Goal: Information Seeking & Learning: Learn about a topic

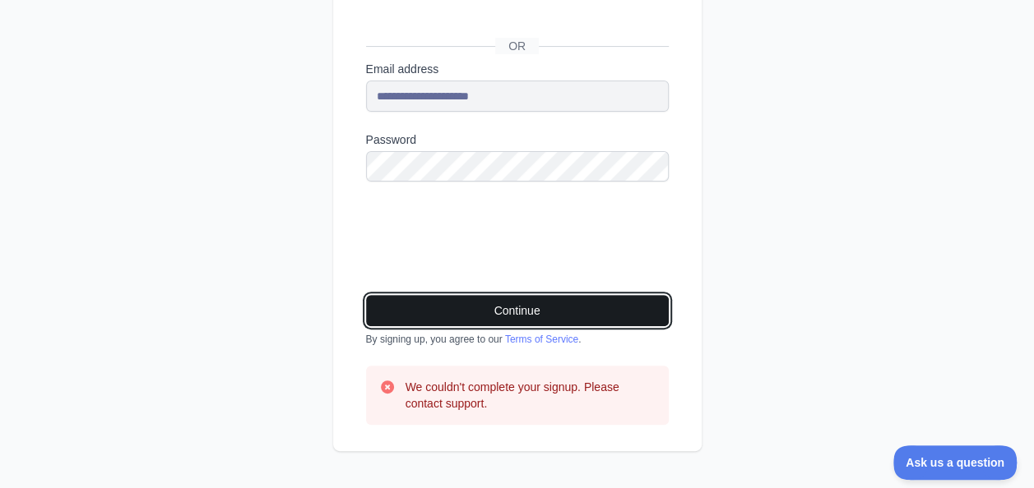
click at [534, 303] on button "Continue" at bounding box center [517, 310] width 303 height 31
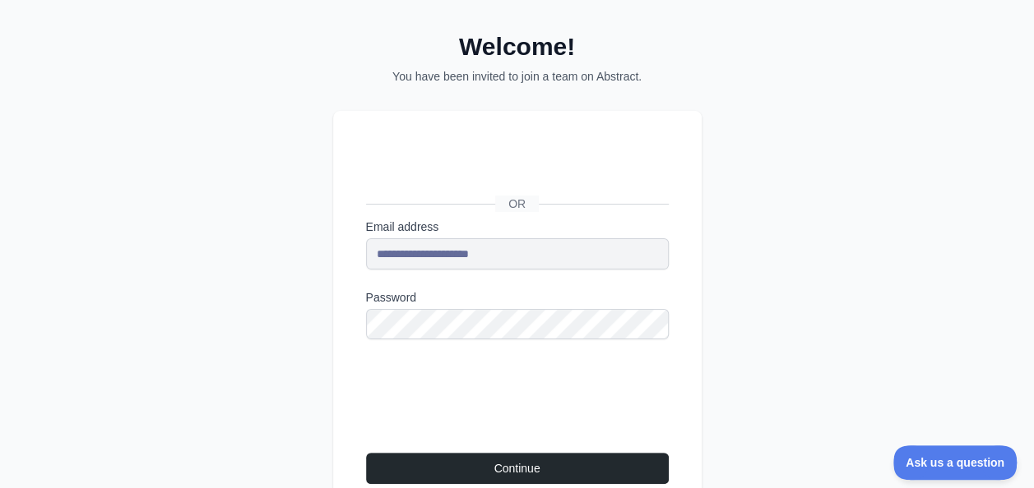
scroll to position [21, 0]
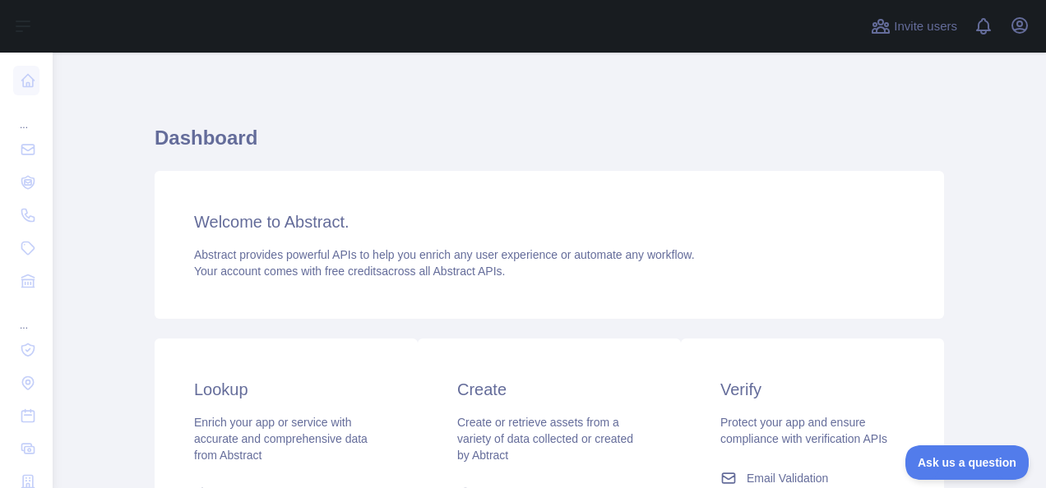
scroll to position [247, 0]
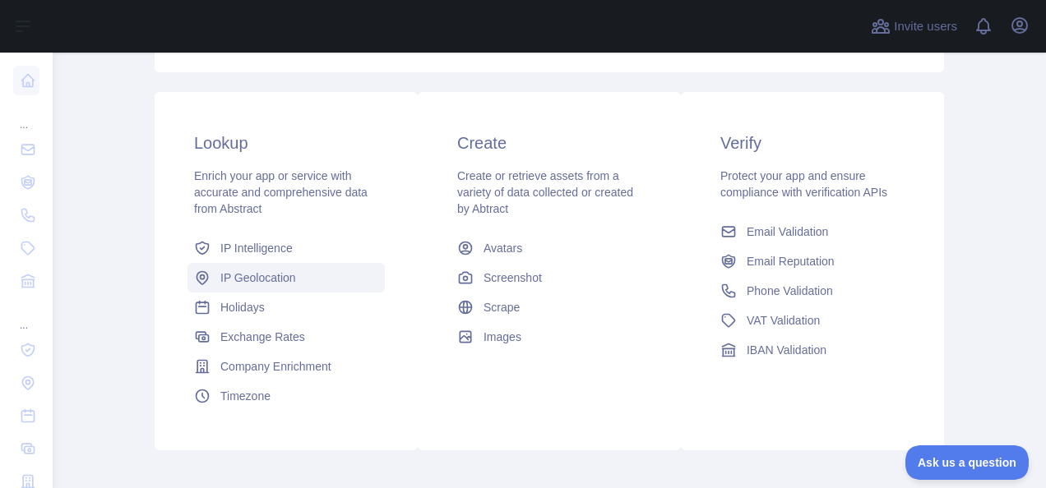
click at [255, 278] on span "IP Geolocation" at bounding box center [258, 278] width 76 height 16
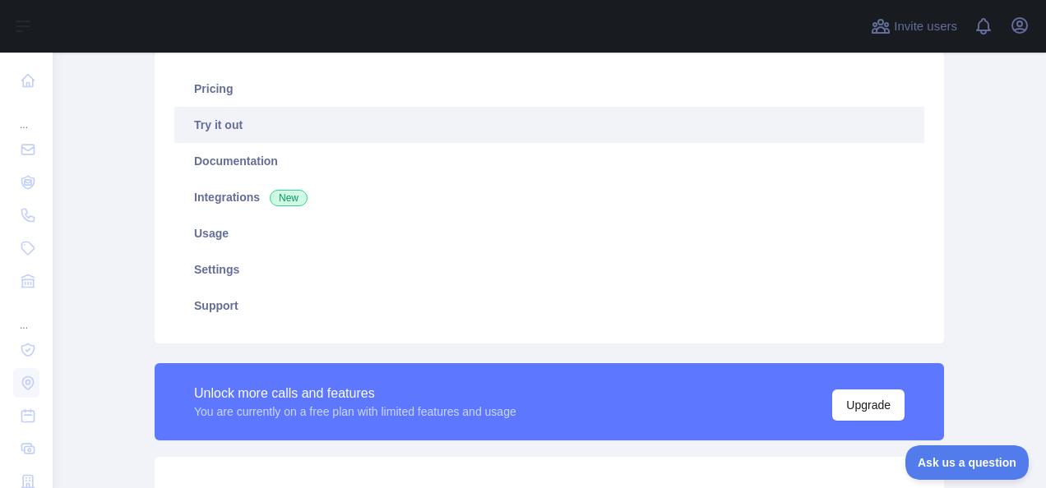
scroll to position [329, 0]
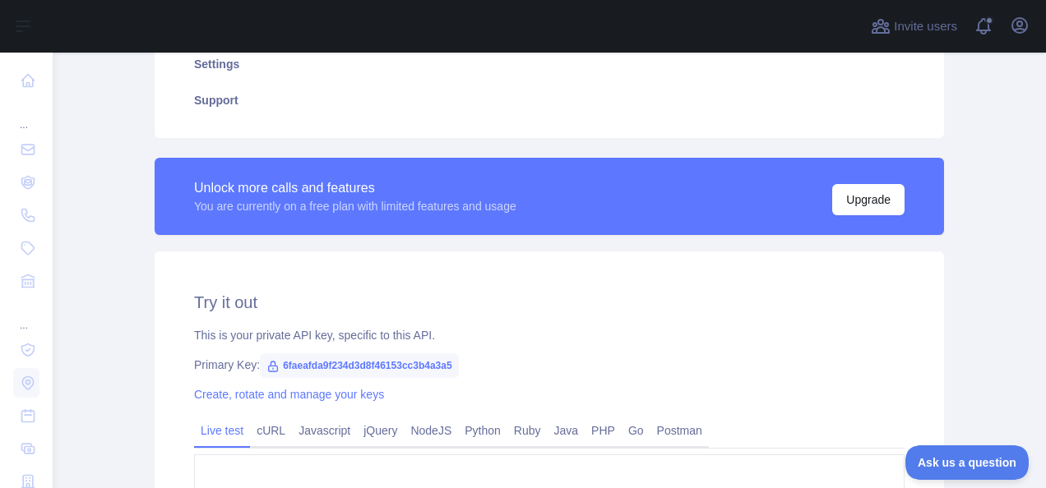
click at [377, 364] on span "6faeafda9f234d3d8f46153cc3b4a3a5" at bounding box center [359, 366] width 198 height 25
type textarea "**********"
click at [377, 364] on span "6faeafda9f234d3d8f46153cc3b4a3a5" at bounding box center [359, 366] width 198 height 25
copy span "6faeafda9f234d3d8f46153cc3b4a3a5"
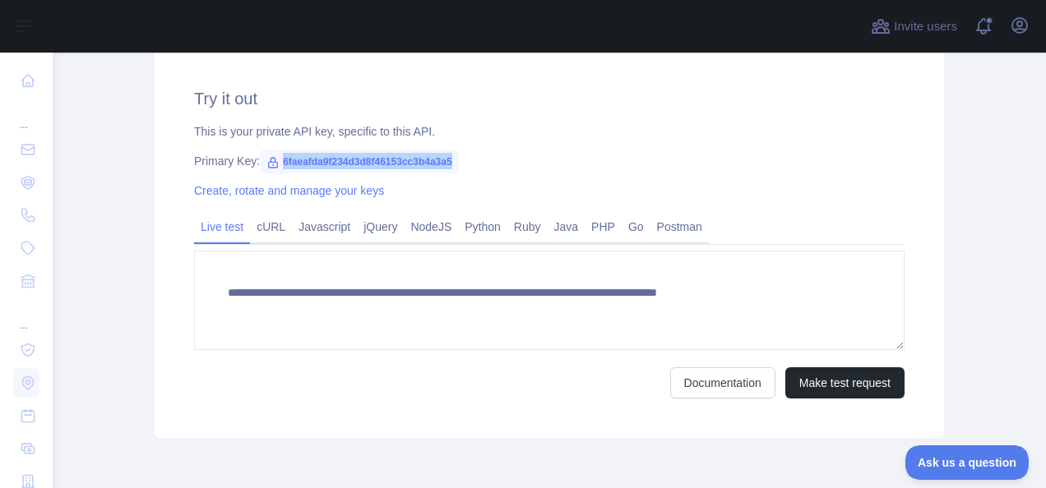
scroll to position [576, 0]
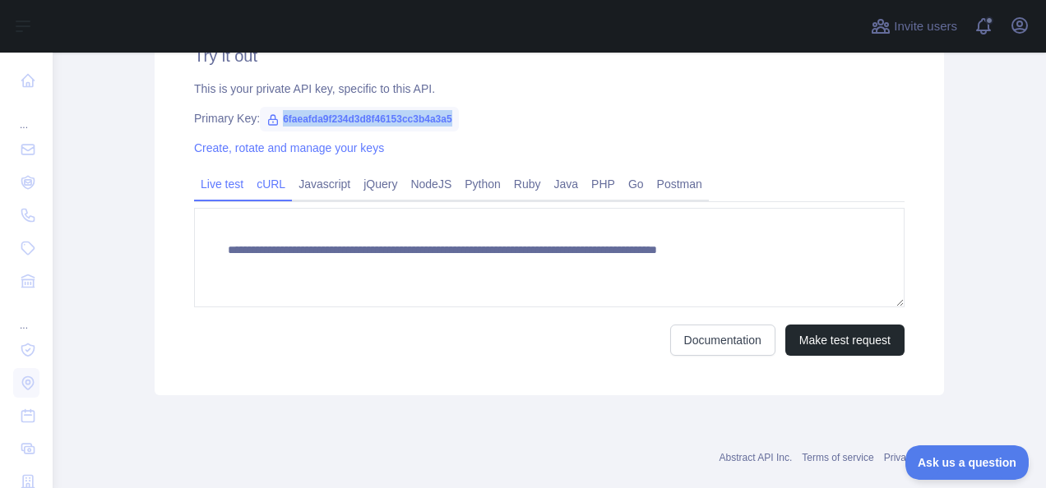
click at [276, 177] on link "cURL" at bounding box center [271, 184] width 42 height 26
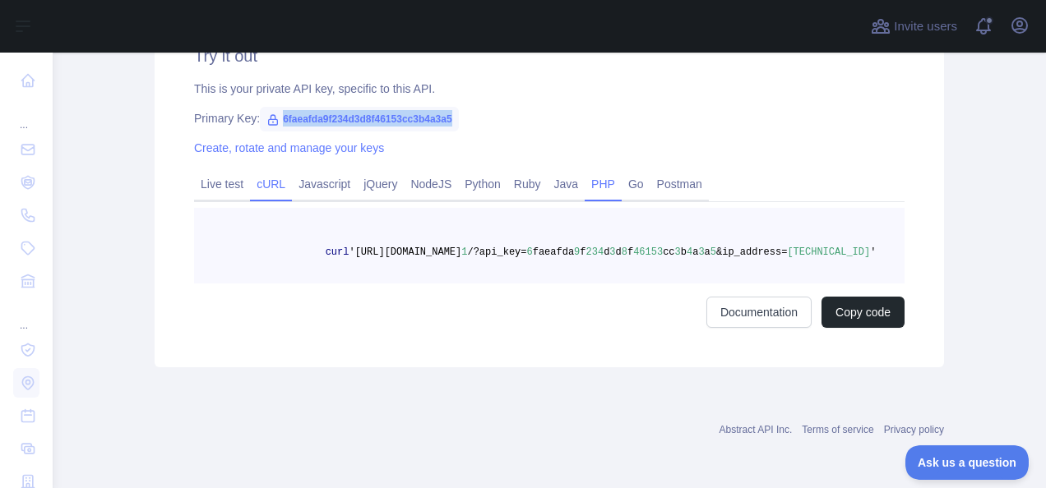
click at [595, 178] on link "PHP" at bounding box center [603, 184] width 37 height 26
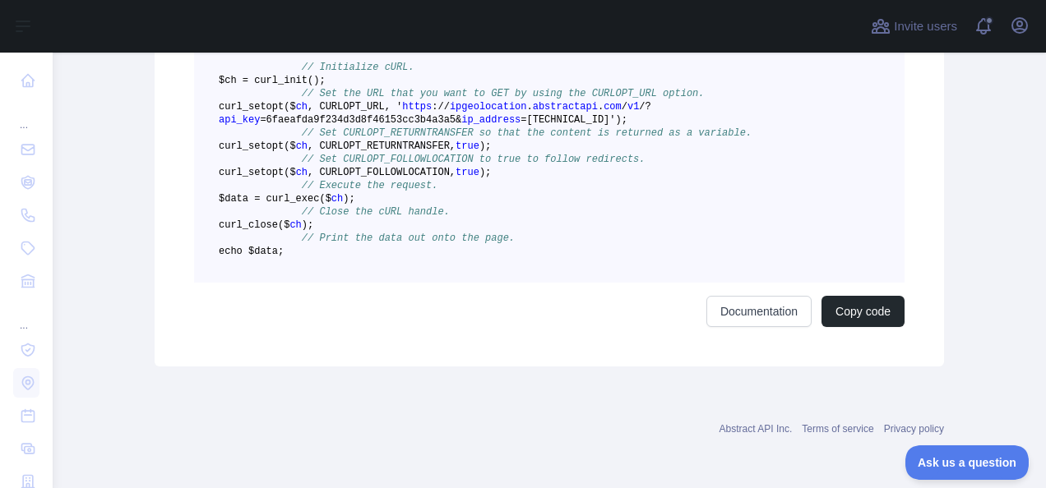
scroll to position [822, 0]
click at [870, 327] on button "Copy code" at bounding box center [863, 311] width 83 height 31
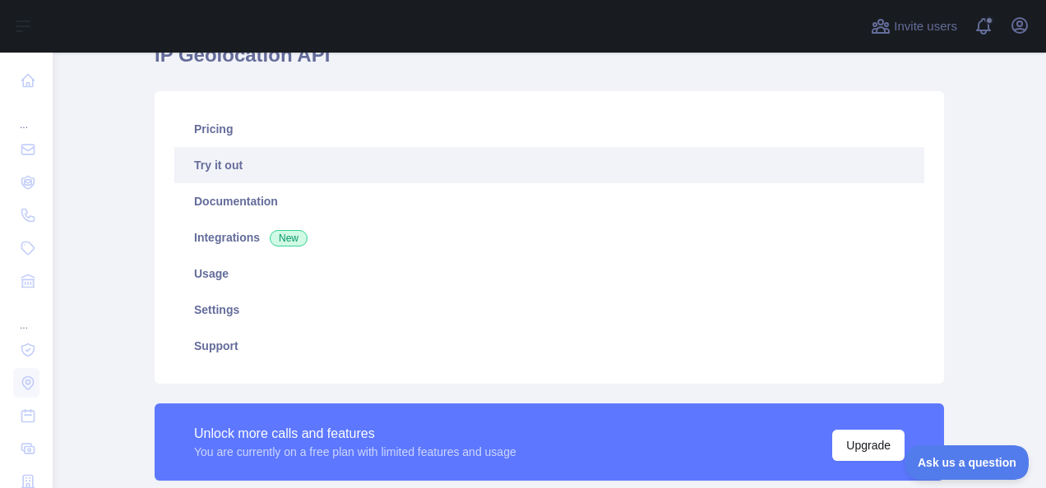
scroll to position [0, 0]
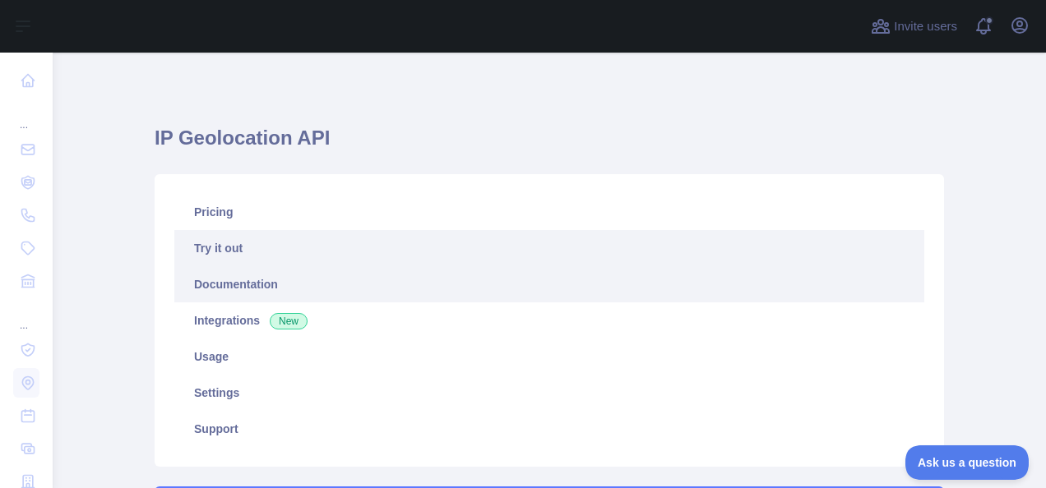
click at [215, 284] on link "Documentation" at bounding box center [549, 284] width 750 height 36
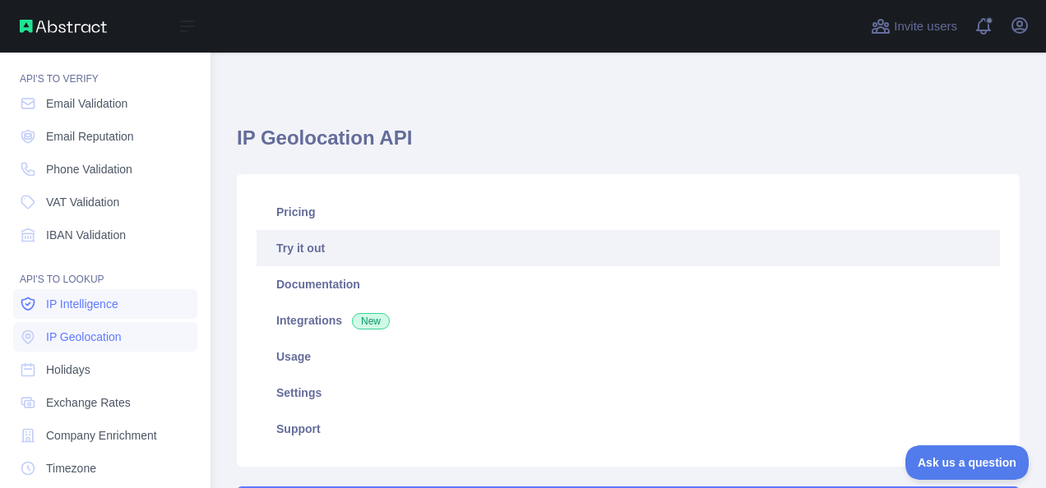
scroll to position [82, 0]
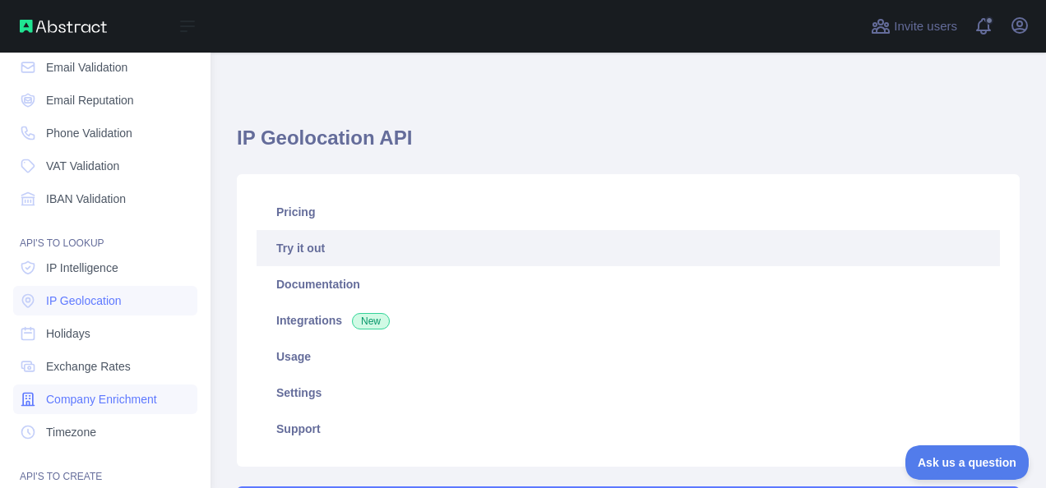
click at [123, 404] on span "Company Enrichment" at bounding box center [101, 399] width 111 height 16
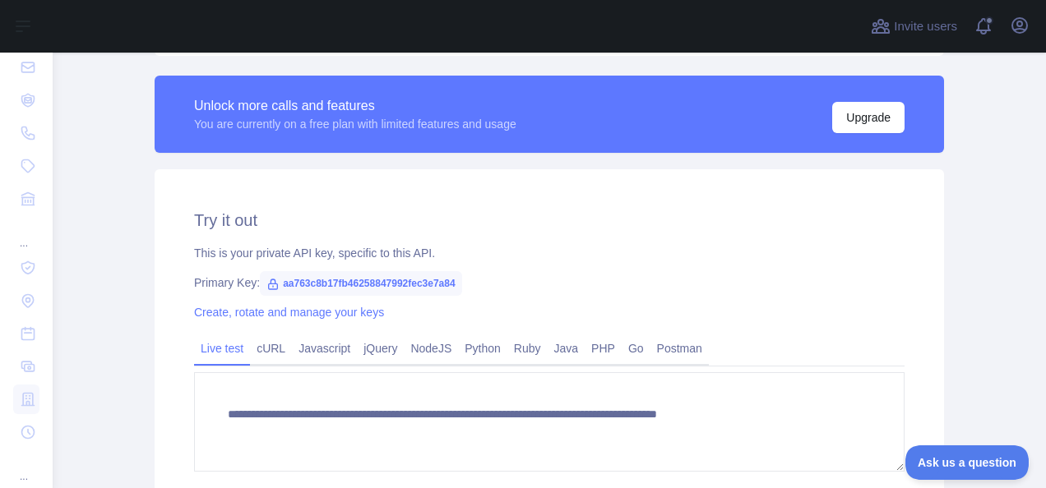
scroll to position [604, 0]
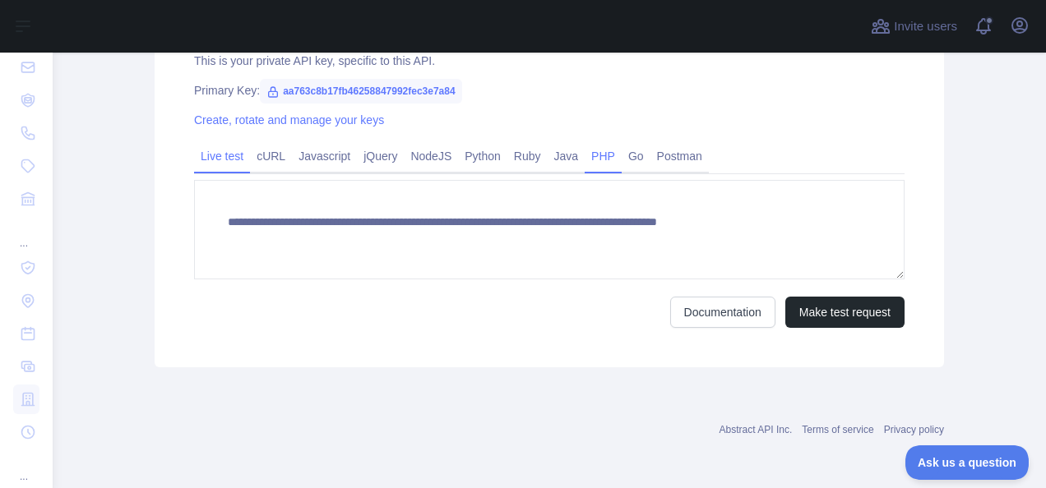
click at [592, 155] on link "PHP" at bounding box center [603, 156] width 37 height 26
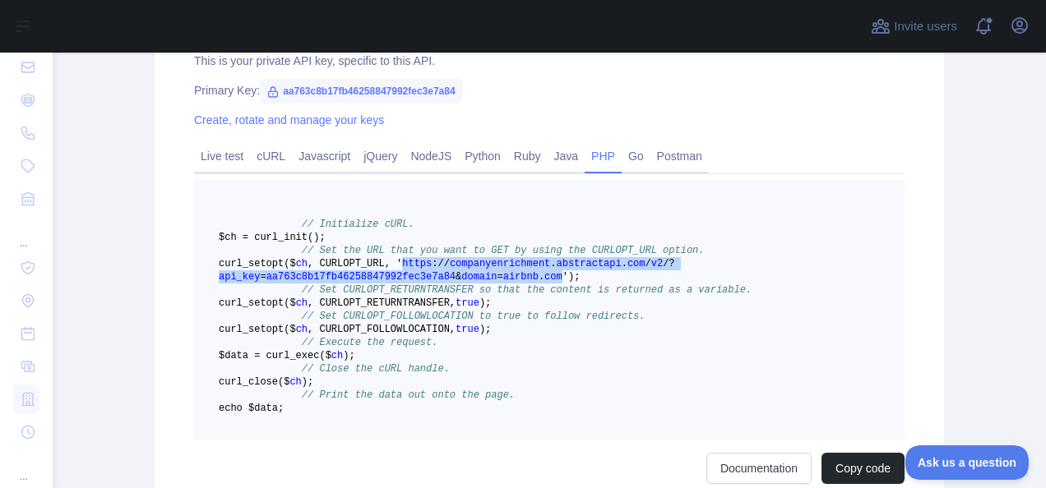
drag, startPoint x: 456, startPoint y: 280, endPoint x: 528, endPoint y: 290, distance: 72.3
click at [528, 283] on span "curl _setopt($ ch , CURLOPT_URL, ' https : / / companyenrichment . abstractapi …" at bounding box center [447, 270] width 456 height 25
copy span "https : / / companyenrichment . abstractapi . com / v2 / ? api_key = aa763c8b17…"
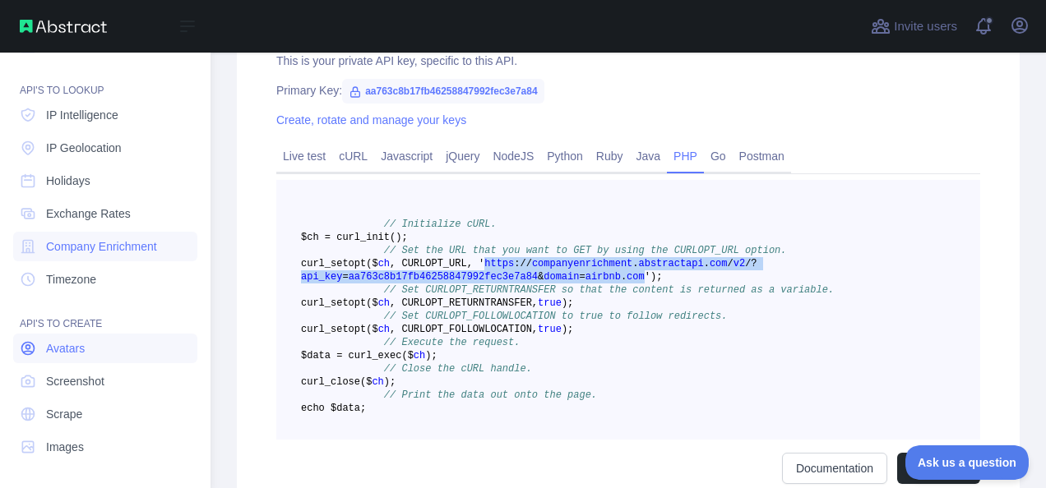
scroll to position [153, 0]
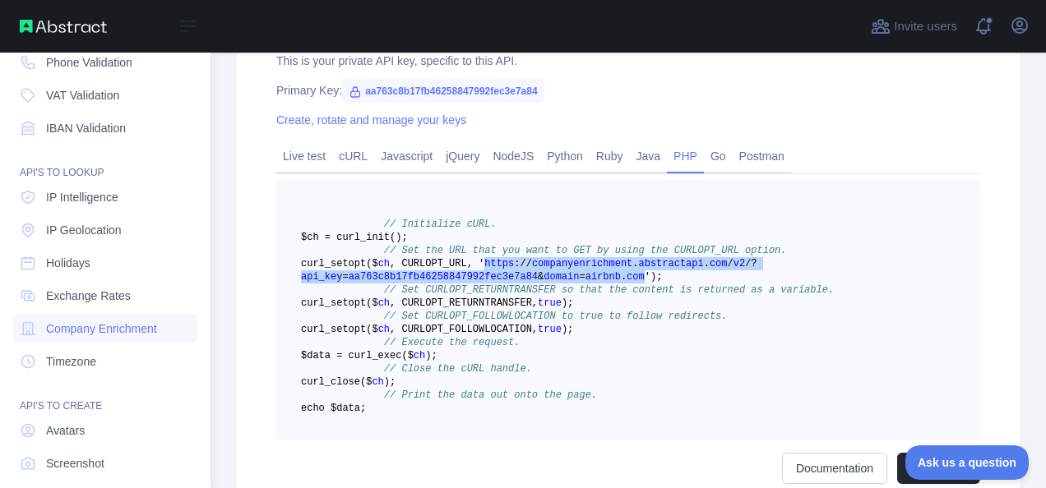
drag, startPoint x: 102, startPoint y: 295, endPoint x: 197, endPoint y: 299, distance: 94.6
click at [102, 295] on span "Exchange Rates" at bounding box center [88, 296] width 85 height 16
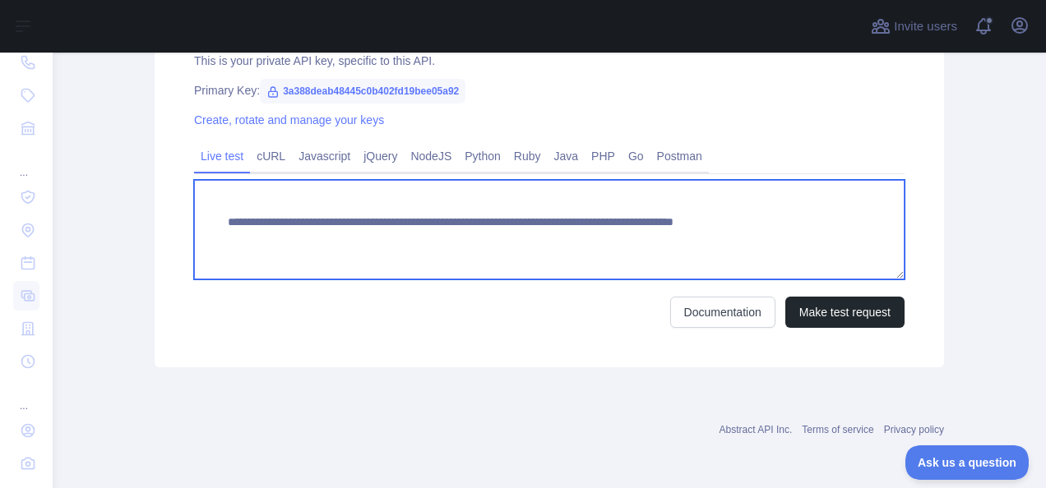
drag, startPoint x: 747, startPoint y: 223, endPoint x: 845, endPoint y: 224, distance: 97.0
click at [845, 224] on textarea "**********" at bounding box center [549, 230] width 710 height 100
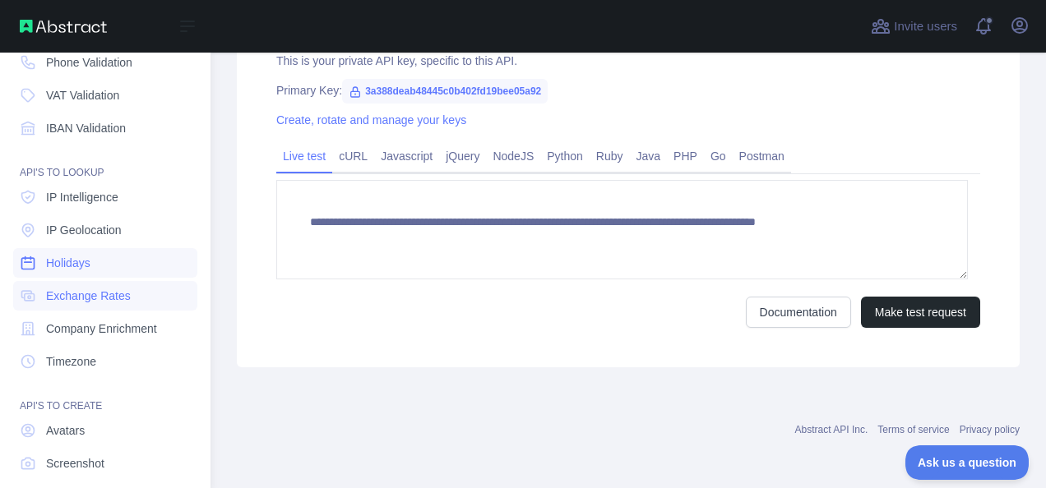
click at [71, 262] on span "Holidays" at bounding box center [68, 263] width 44 height 16
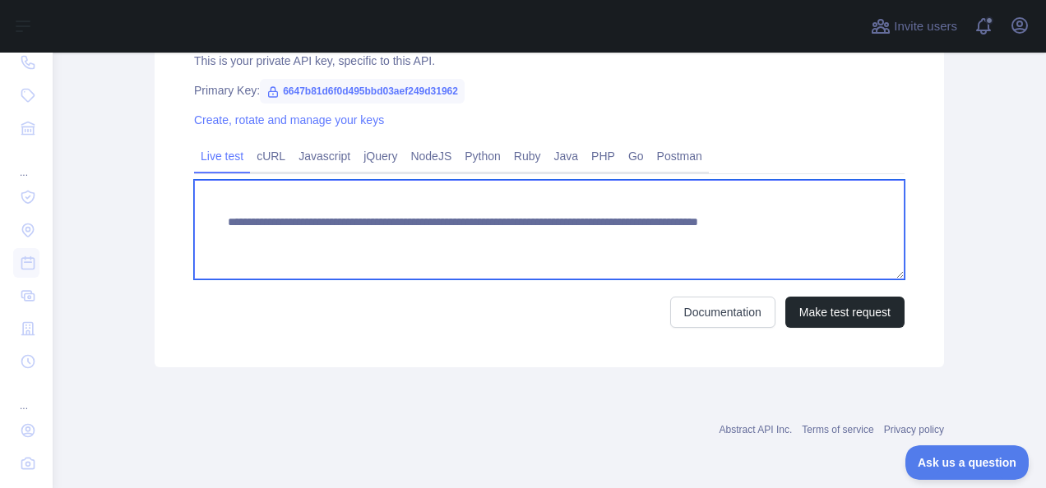
drag, startPoint x: 222, startPoint y: 220, endPoint x: 726, endPoint y: 241, distance: 504.5
click at [726, 241] on textarea "**********" at bounding box center [549, 230] width 710 height 100
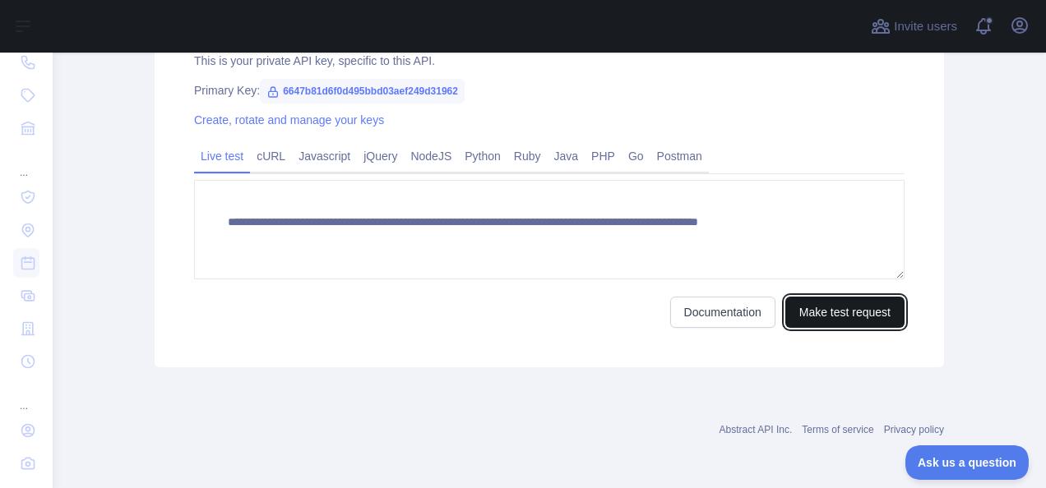
click at [829, 313] on button "Make test request" at bounding box center [844, 312] width 119 height 31
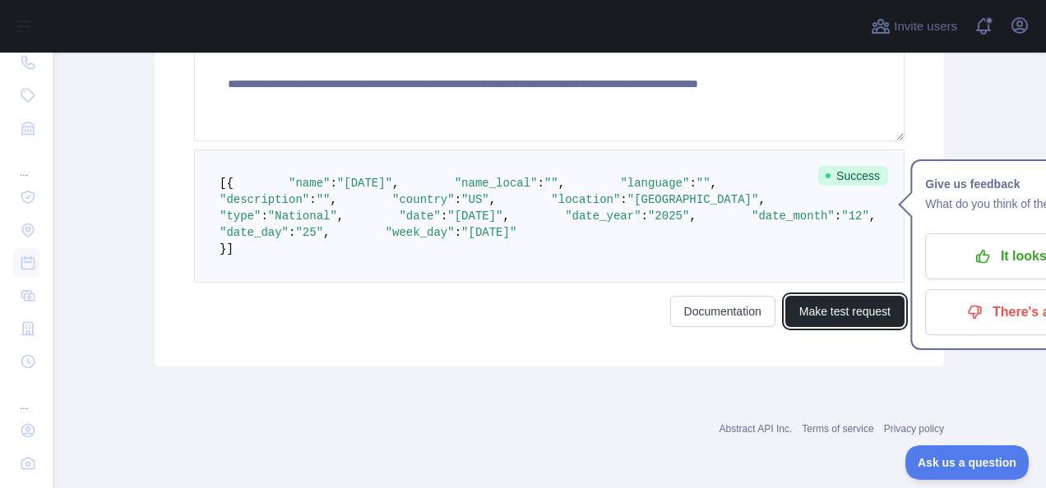
scroll to position [768, 0]
drag, startPoint x: 322, startPoint y: 304, endPoint x: 386, endPoint y: 304, distance: 64.1
click at [447, 223] on span ""[DATE]"" at bounding box center [474, 216] width 55 height 13
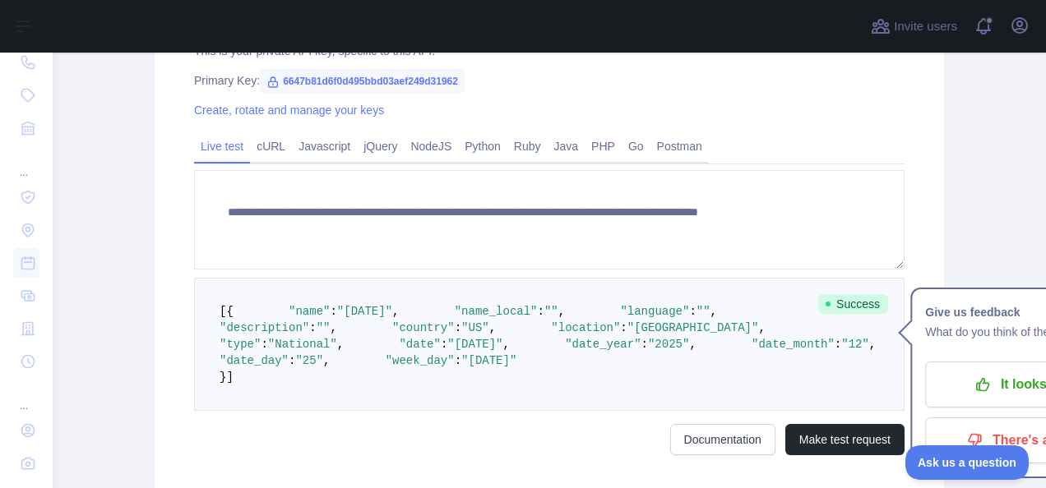
scroll to position [604, 0]
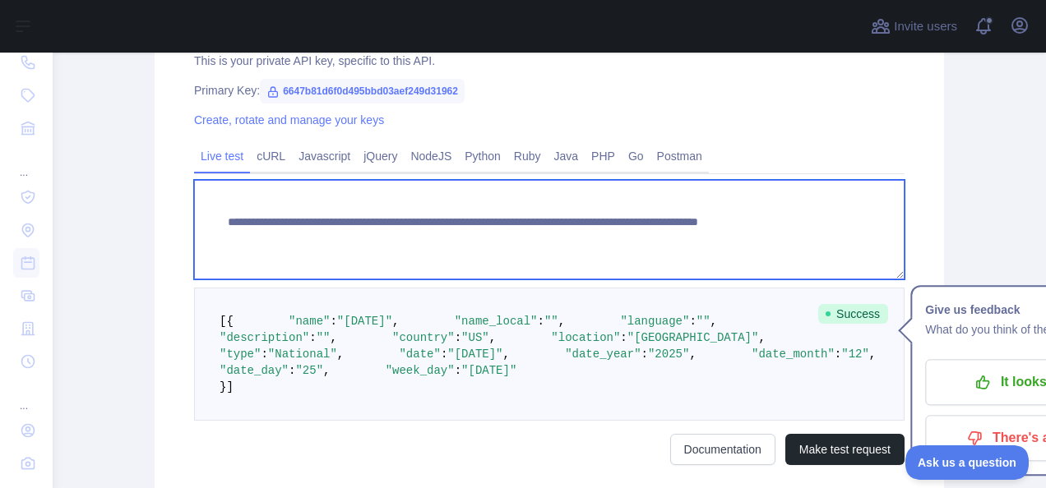
click at [664, 238] on textarea "**********" at bounding box center [549, 230] width 710 height 100
click at [773, 236] on textarea "**********" at bounding box center [549, 230] width 710 height 100
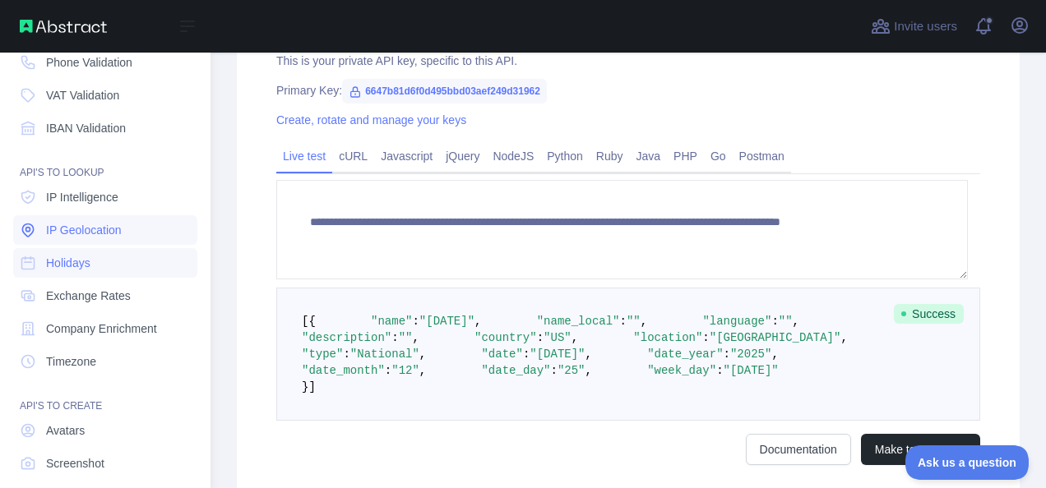
click at [81, 225] on span "IP Geolocation" at bounding box center [84, 230] width 76 height 16
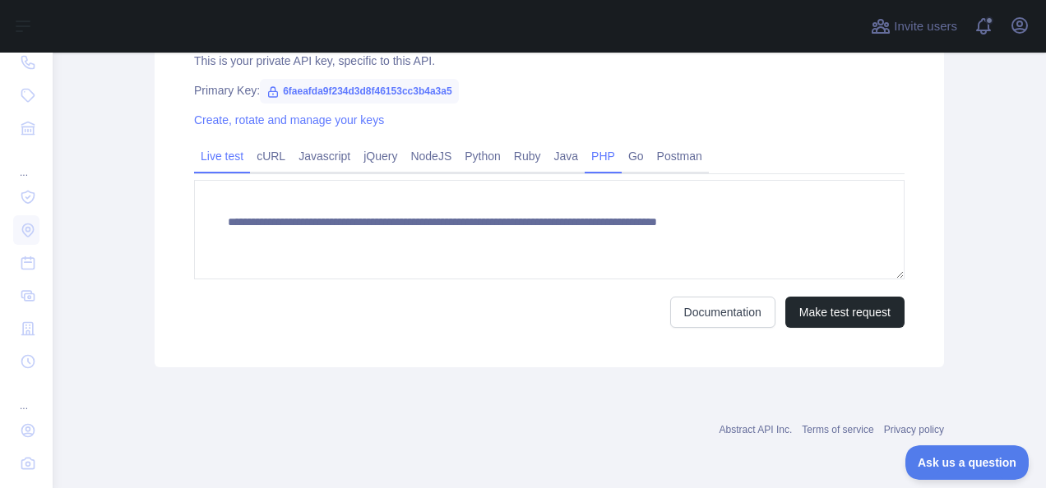
click at [586, 154] on link "PHP" at bounding box center [603, 156] width 37 height 26
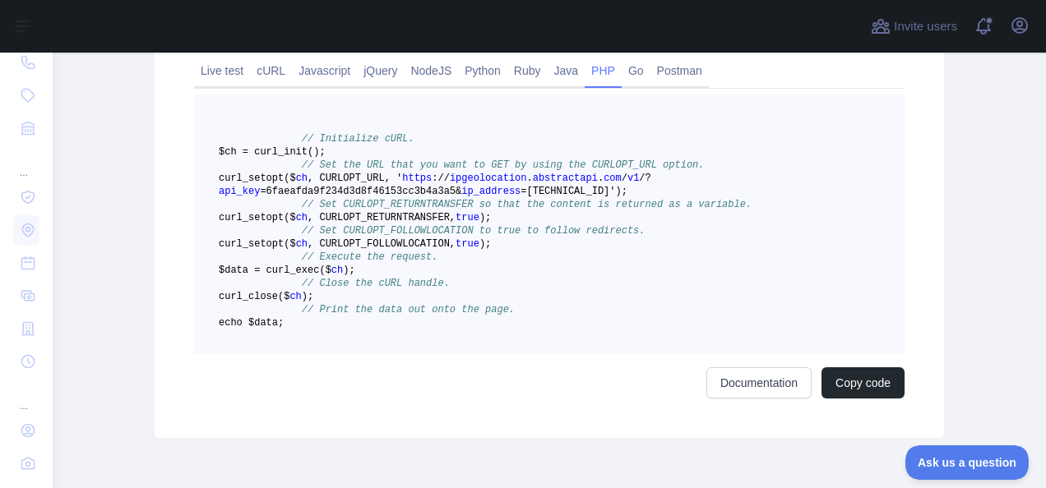
scroll to position [768, 0]
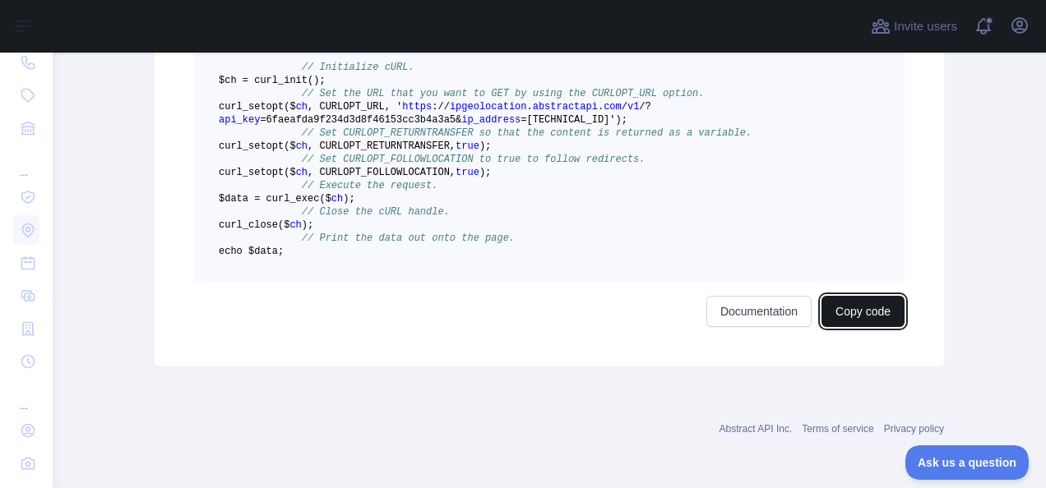
click at [855, 327] on button "Copy code" at bounding box center [863, 311] width 83 height 31
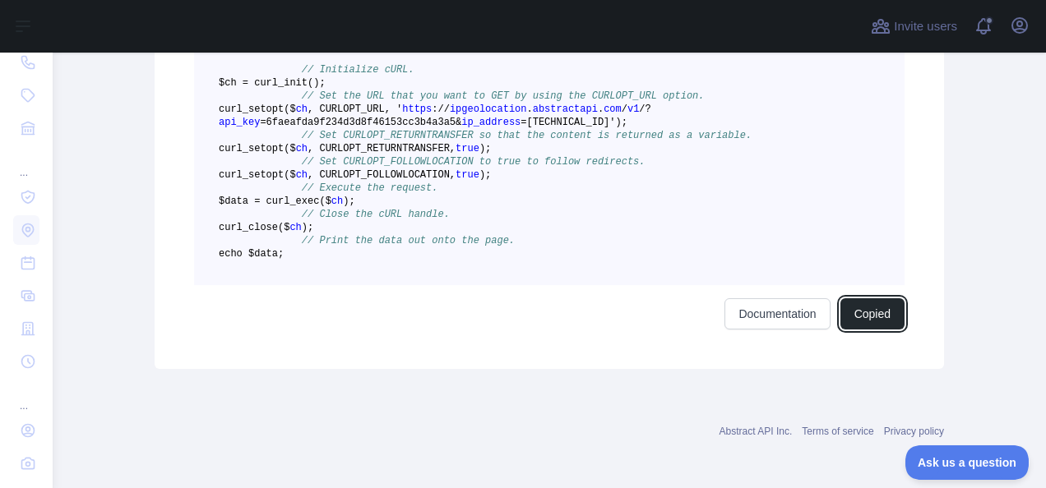
scroll to position [605, 0]
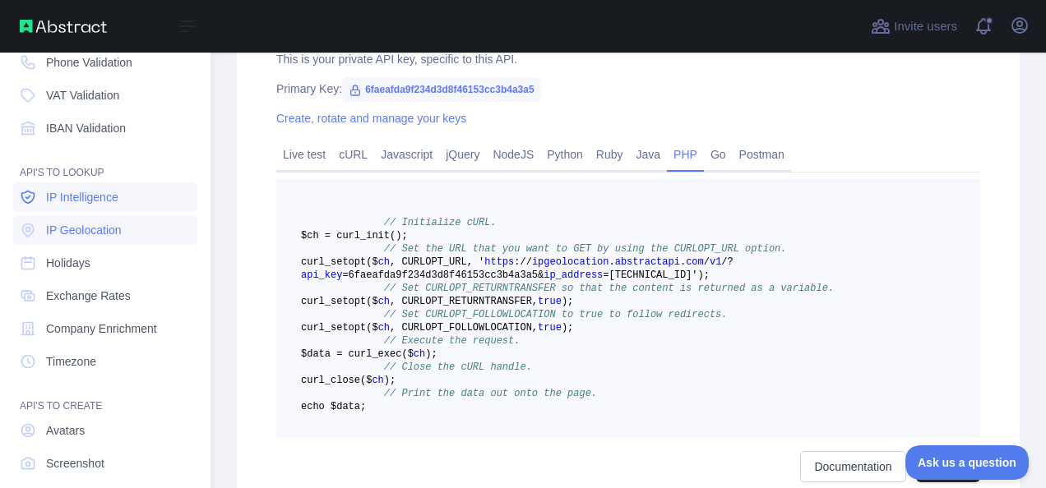
click at [82, 198] on span "IP Intelligence" at bounding box center [82, 197] width 72 height 16
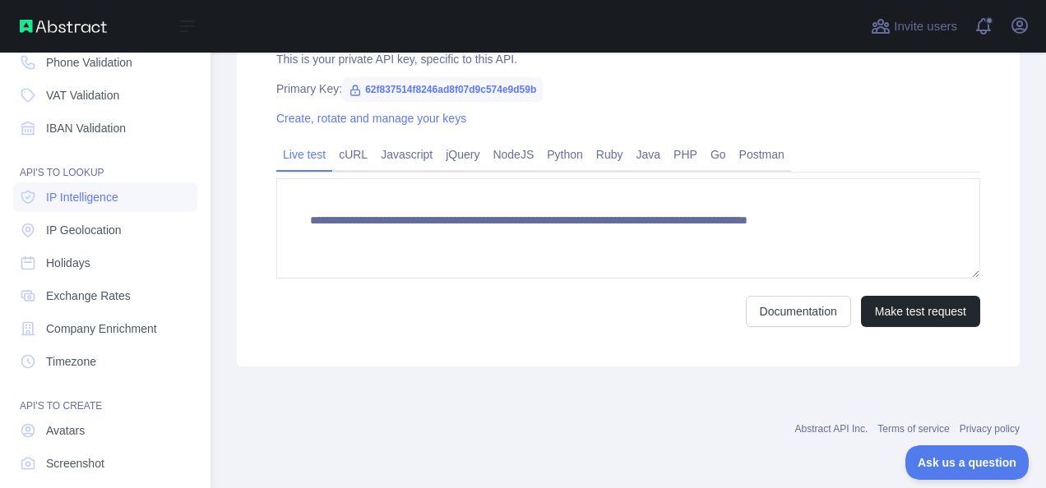
scroll to position [604, 0]
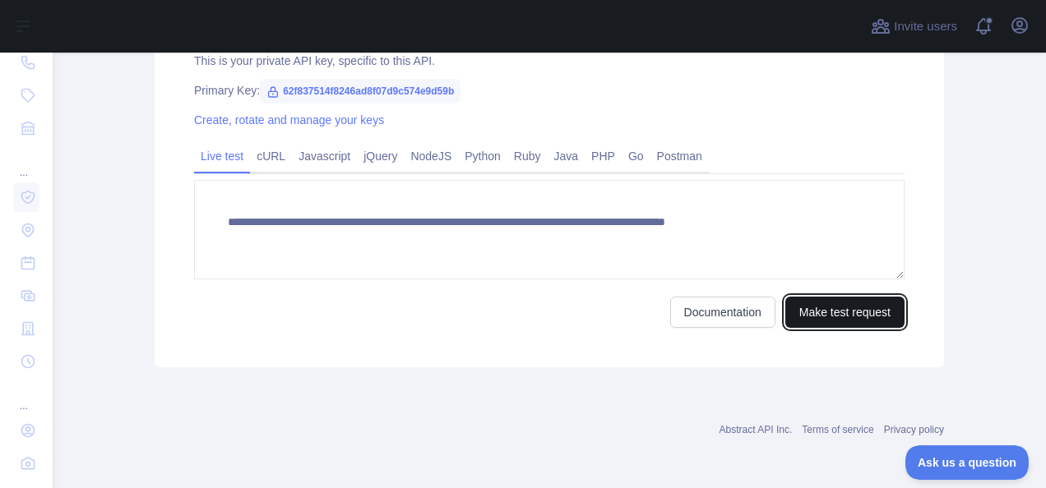
click at [845, 314] on button "Make test request" at bounding box center [844, 312] width 119 height 31
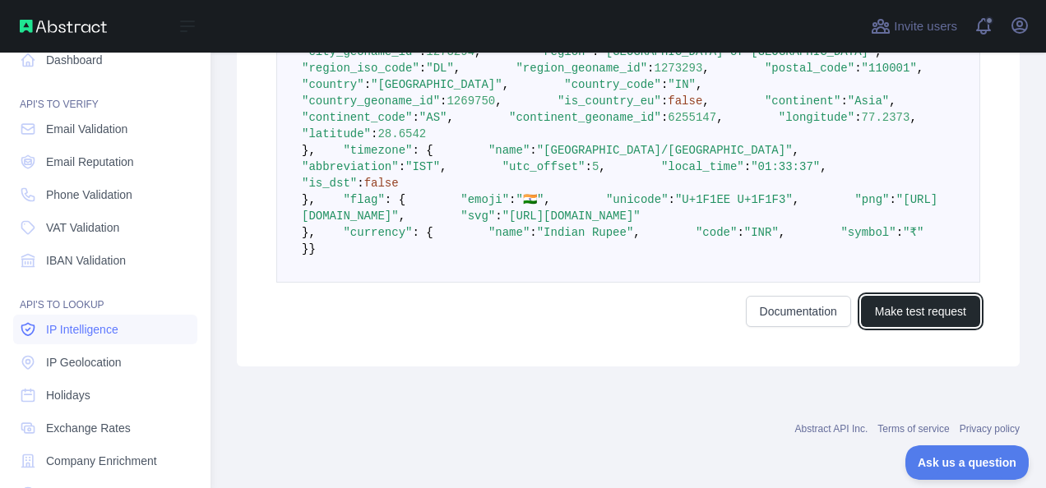
scroll to position [0, 0]
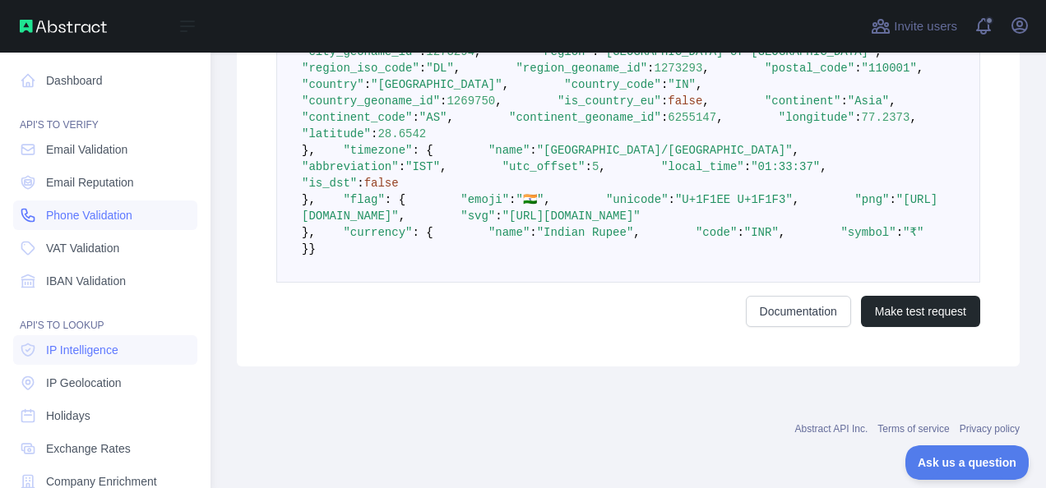
click at [94, 217] on span "Phone Validation" at bounding box center [89, 215] width 86 height 16
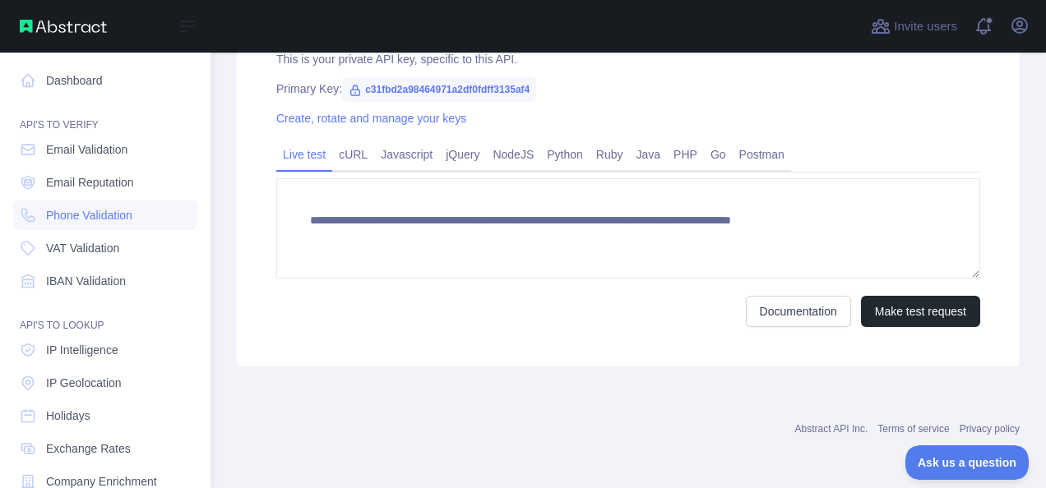
scroll to position [640, 0]
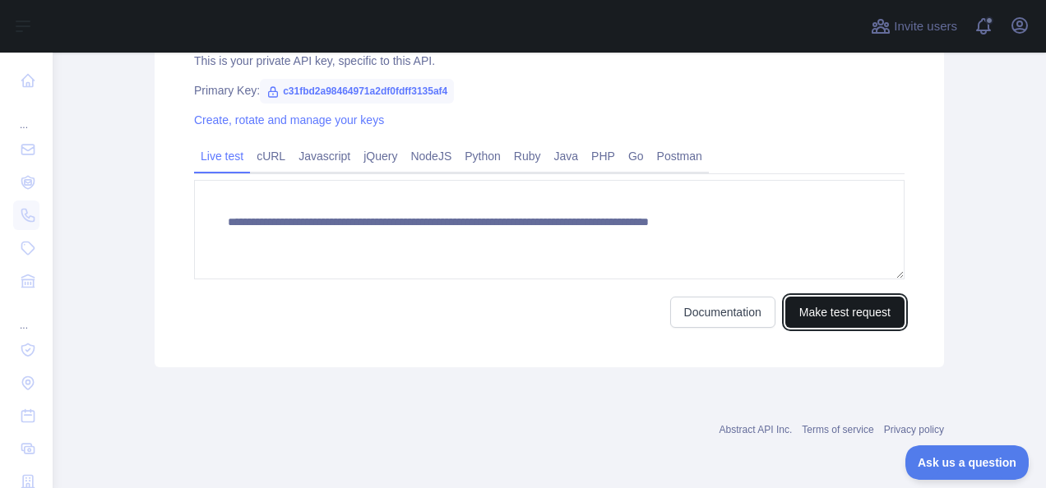
click at [852, 315] on button "Make test request" at bounding box center [844, 312] width 119 height 31
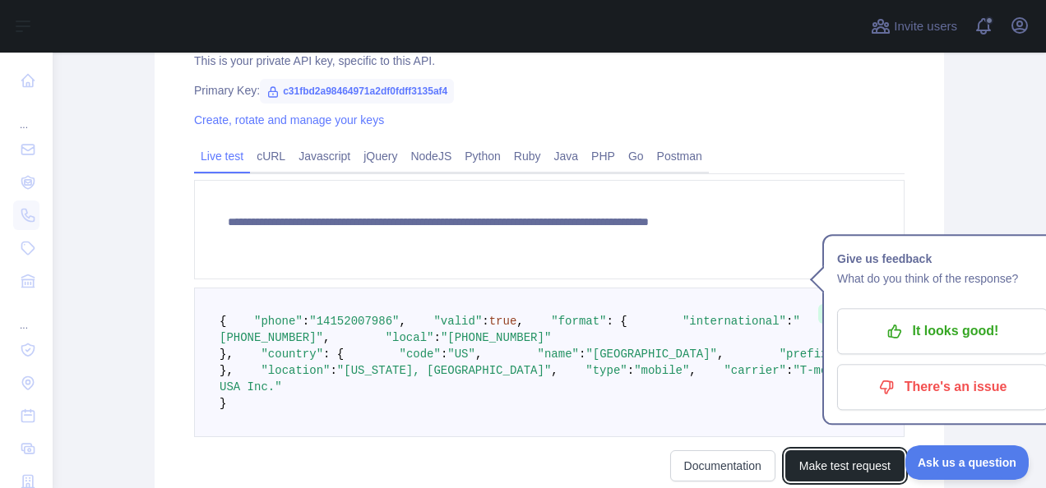
scroll to position [722, 0]
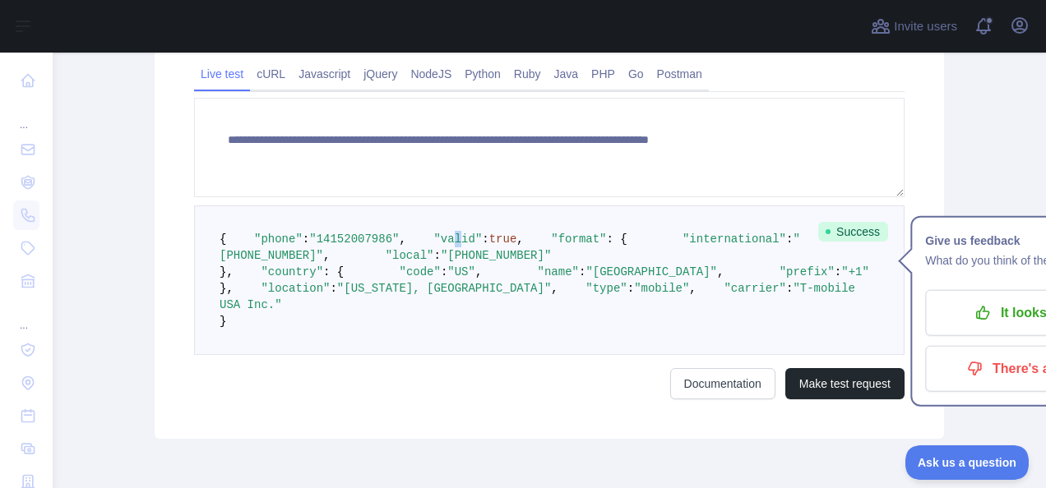
click at [433, 246] on span ""valid"" at bounding box center [457, 239] width 49 height 13
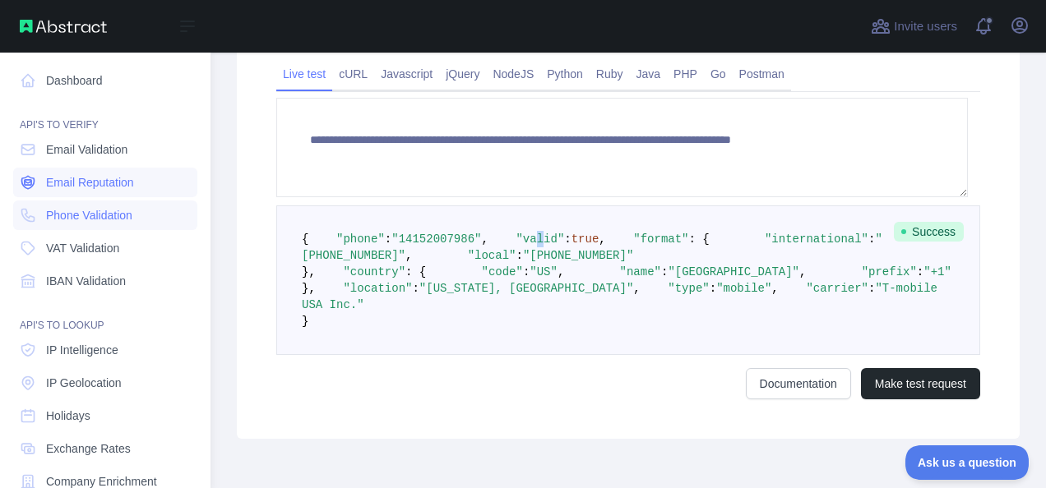
click at [94, 179] on span "Email Reputation" at bounding box center [90, 182] width 88 height 16
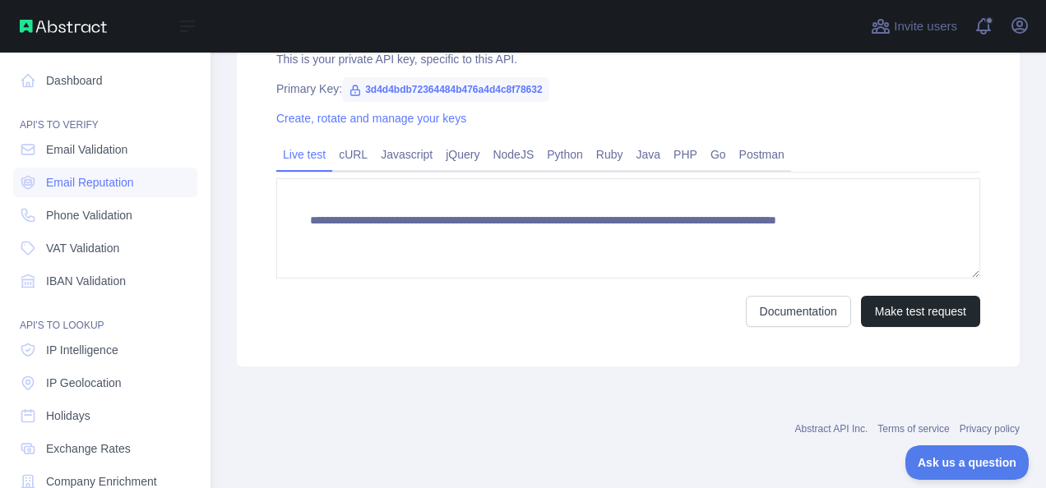
scroll to position [640, 0]
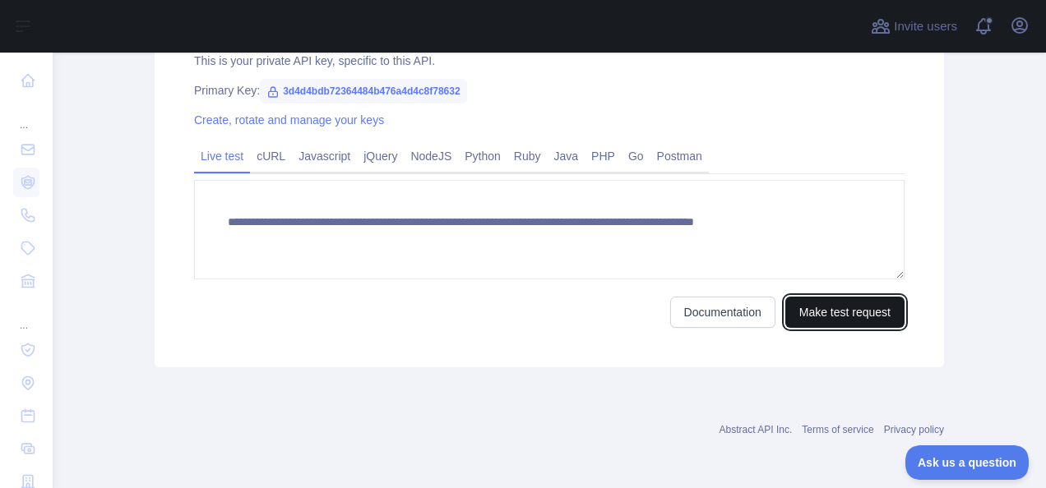
click at [829, 312] on button "Make test request" at bounding box center [844, 312] width 119 height 31
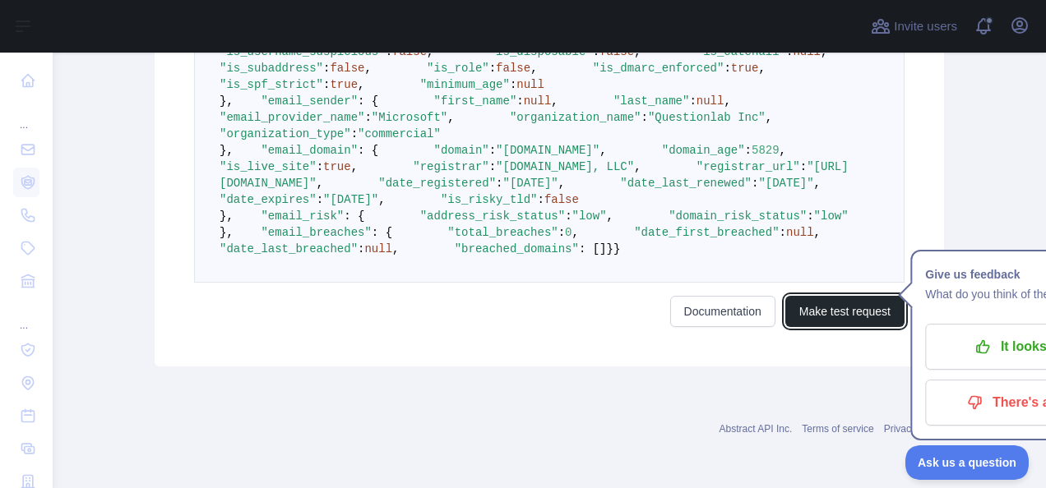
scroll to position [886, 0]
